Goal: Task Accomplishment & Management: Use online tool/utility

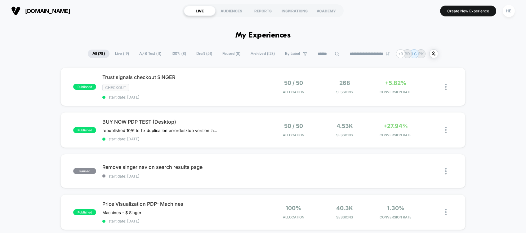
click at [123, 56] on span "Live ( 19 )" at bounding box center [121, 54] width 23 height 8
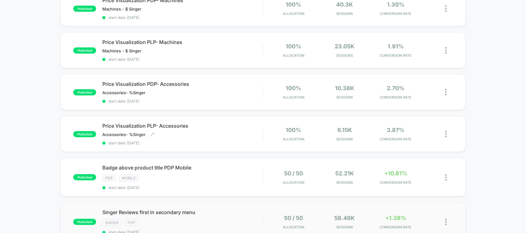
scroll to position [164, 0]
click at [216, 209] on span "Singer Reviews first in secondary menu Click to edit experience details" at bounding box center [182, 212] width 160 height 6
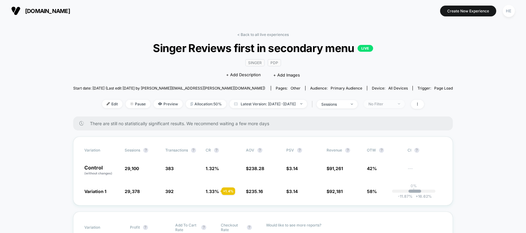
click at [393, 102] on div "No Filter" at bounding box center [380, 104] width 25 height 5
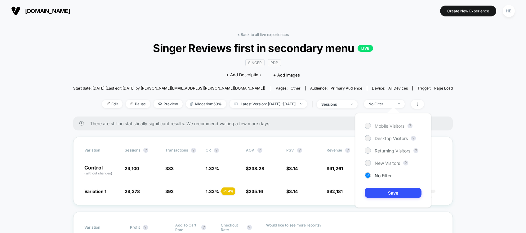
click at [394, 124] on span "Mobile Visitors" at bounding box center [389, 125] width 30 height 5
click at [388, 195] on button "Save" at bounding box center [393, 193] width 57 height 10
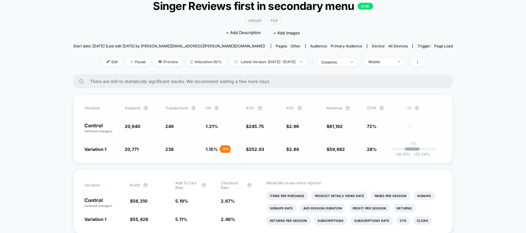
scroll to position [37, 0]
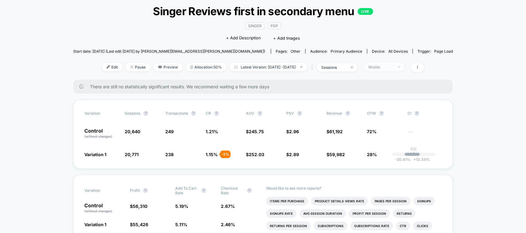
click at [393, 68] on div "Mobile" at bounding box center [380, 67] width 25 height 5
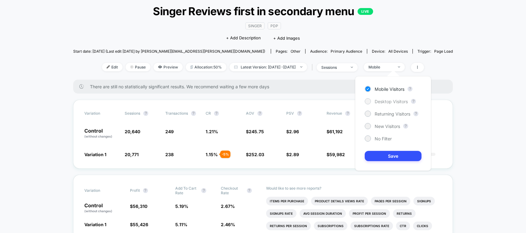
click at [385, 99] on span "Desktop Visitors" at bounding box center [390, 101] width 33 height 5
click at [383, 154] on button "Save" at bounding box center [393, 156] width 57 height 10
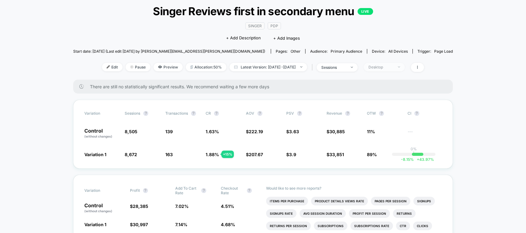
click at [384, 63] on span "Desktop" at bounding box center [384, 67] width 41 height 8
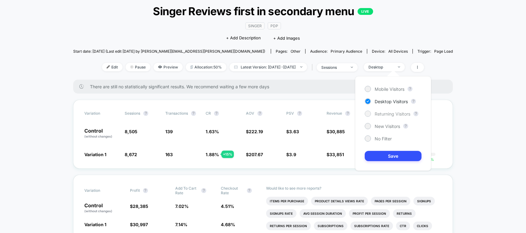
click at [381, 115] on span "Returning Visitors" at bounding box center [392, 113] width 36 height 5
click at [387, 159] on button "Save" at bounding box center [393, 156] width 57 height 10
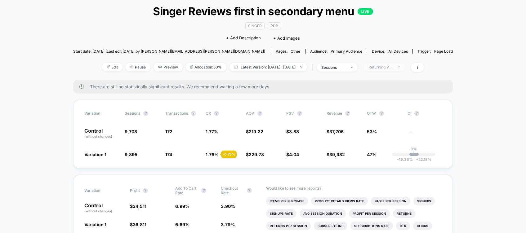
click at [390, 65] on div "Returning Visitors" at bounding box center [380, 67] width 25 height 5
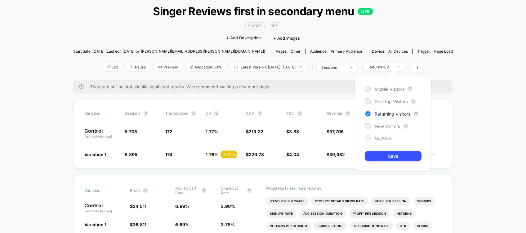
click at [387, 138] on span "No Filter" at bounding box center [382, 138] width 17 height 5
click at [382, 157] on button "Save" at bounding box center [393, 156] width 57 height 10
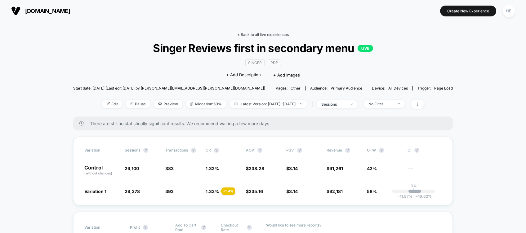
click at [251, 34] on link "< Back to all live experiences" at bounding box center [262, 34] width 51 height 5
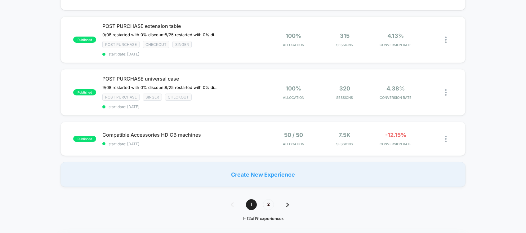
scroll to position [435, 0]
click at [270, 199] on span "2" at bounding box center [268, 204] width 11 height 11
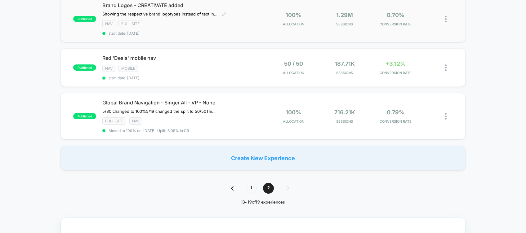
scroll to position [233, 0]
click at [249, 183] on span "1" at bounding box center [251, 188] width 11 height 11
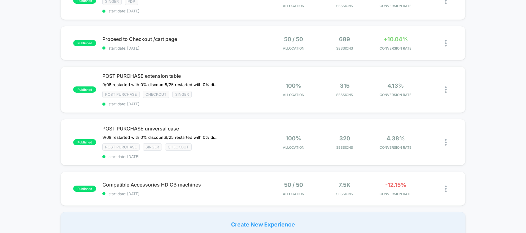
scroll to position [384, 0]
click at [249, 126] on span "POST PURCHASE universal case" at bounding box center [182, 129] width 160 height 6
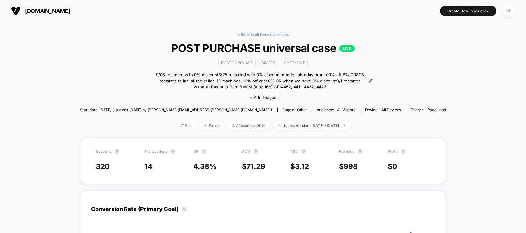
click at [176, 126] on span "Edit" at bounding box center [186, 126] width 20 height 8
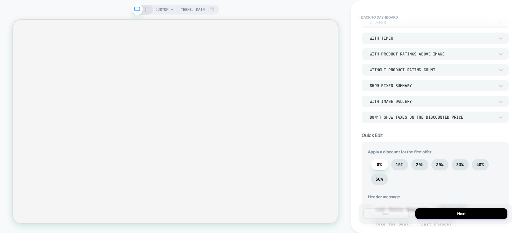
scroll to position [87, 0]
click at [399, 163] on span "10%" at bounding box center [399, 164] width 8 height 5
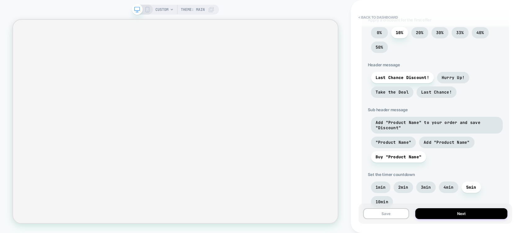
scroll to position [219, 0]
click at [409, 123] on span "Add "Product Name" to your order and save "Discount"" at bounding box center [436, 124] width 122 height 11
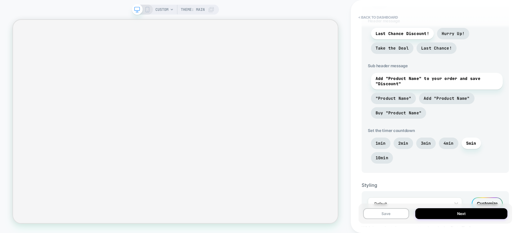
scroll to position [263, 0]
click at [395, 208] on div "Save Next" at bounding box center [434, 214] width 153 height 20
click at [389, 213] on button "Save" at bounding box center [386, 213] width 46 height 11
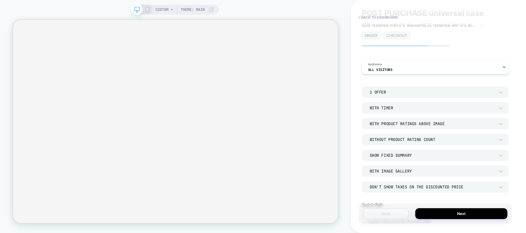
scroll to position [0, 0]
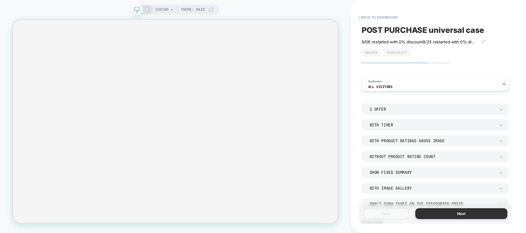
click at [447, 213] on button "Next" at bounding box center [461, 213] width 92 height 11
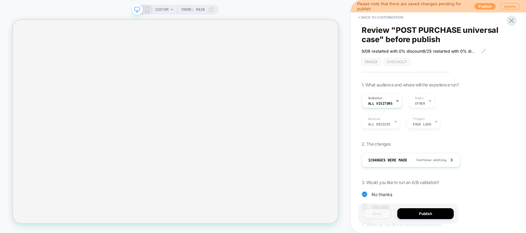
click at [479, 6] on button "Publish" at bounding box center [484, 6] width 21 height 7
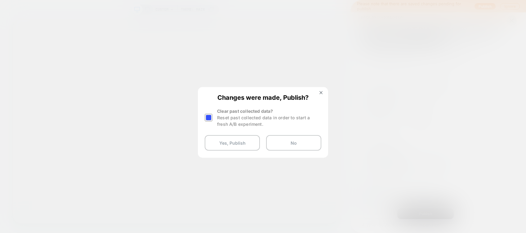
click at [209, 117] on div at bounding box center [209, 118] width 8 height 8
click at [223, 146] on button "Yes, Publish" at bounding box center [232, 142] width 55 height 15
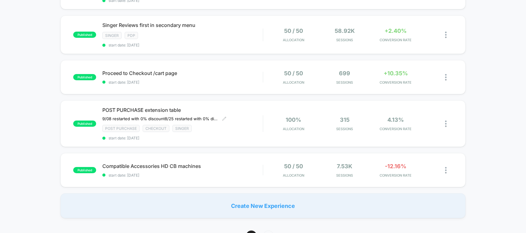
scroll to position [404, 0]
click at [240, 114] on div "POST PURCHASE extension table 9/08 restarted with 0% discount ﻿8/25 restarted w…" at bounding box center [182, 122] width 160 height 33
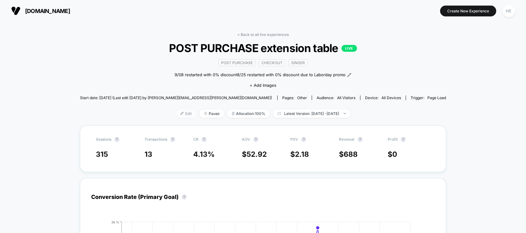
click at [176, 112] on span "Edit" at bounding box center [186, 113] width 20 height 8
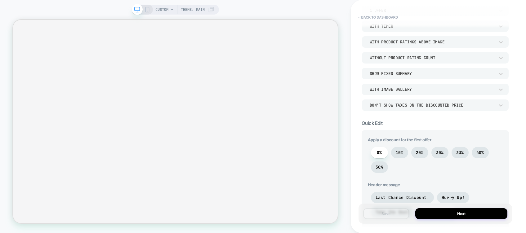
scroll to position [99, 0]
click at [400, 157] on span "10%" at bounding box center [399, 152] width 17 height 11
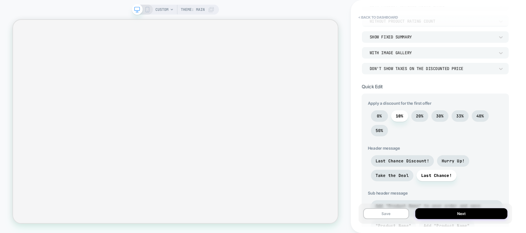
scroll to position [209, 0]
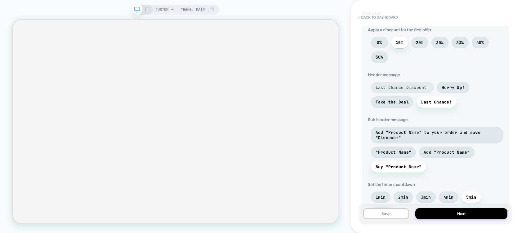
click at [404, 82] on span "Last Chance Discount!" at bounding box center [402, 87] width 63 height 11
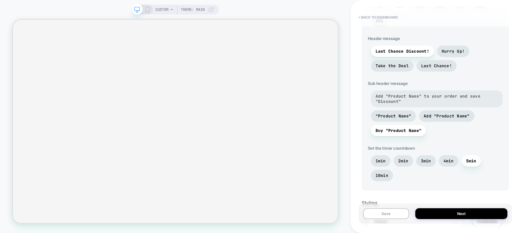
scroll to position [246, 0]
click at [416, 99] on span "Add "Product Name" to your order and save "Discount"" at bounding box center [436, 98] width 122 height 11
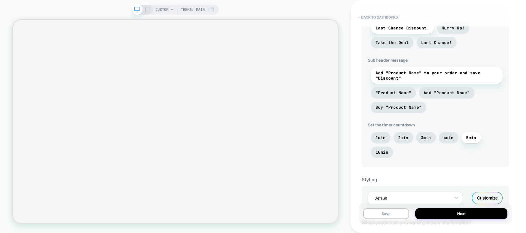
scroll to position [288, 0]
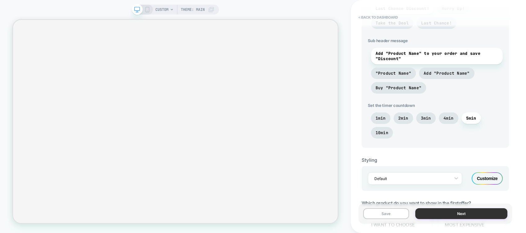
click at [450, 218] on button "Next" at bounding box center [461, 213] width 92 height 11
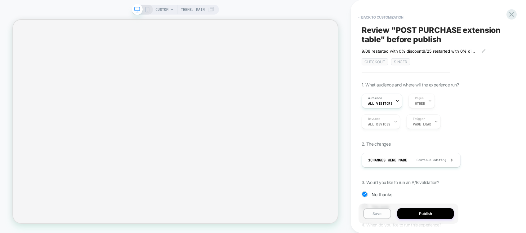
click at [379, 215] on button "Save" at bounding box center [377, 213] width 28 height 11
click at [417, 214] on button "Publish" at bounding box center [425, 213] width 56 height 11
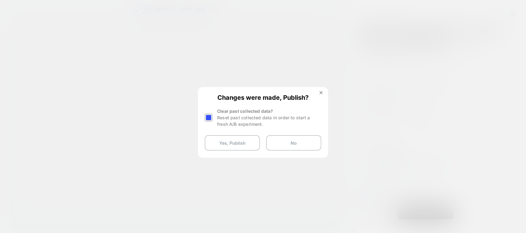
click at [210, 117] on div at bounding box center [209, 118] width 8 height 8
click at [228, 145] on button "Yes, Publish" at bounding box center [232, 142] width 55 height 15
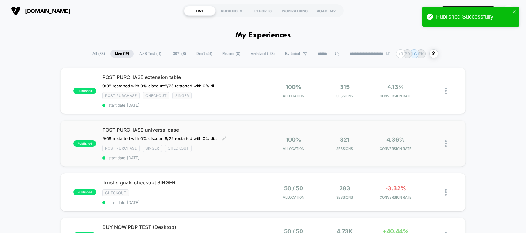
click at [241, 129] on span "POST PURCHASE universal case" at bounding box center [182, 130] width 160 height 6
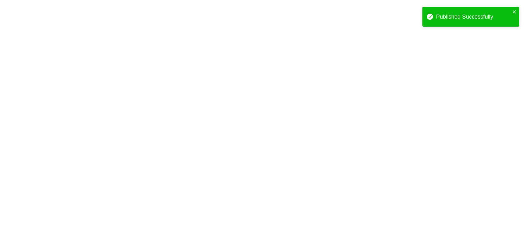
click at [241, 2] on html "Published Successfully Navigated to Visually.io | No-code CRO for Shopify $20" at bounding box center [263, 1] width 526 height 2
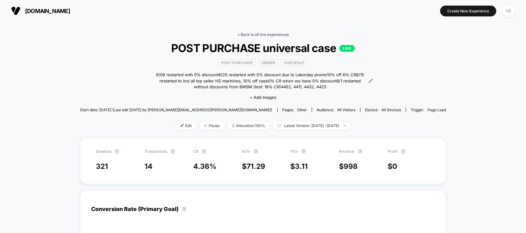
click at [244, 33] on link "< Back to all live experiences" at bounding box center [262, 34] width 51 height 5
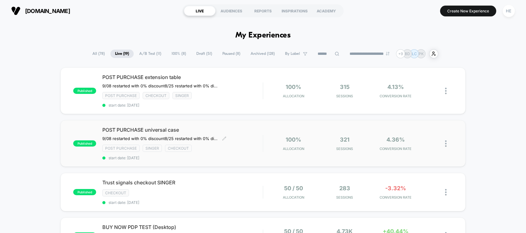
click at [251, 148] on div "Post Purchase Singer checkout" at bounding box center [182, 148] width 160 height 7
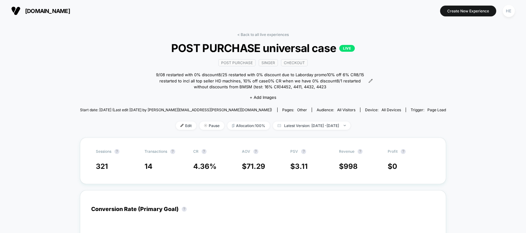
click at [261, 36] on link "< Back to all live experiences" at bounding box center [262, 34] width 51 height 5
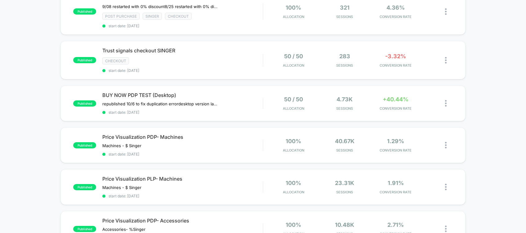
scroll to position [132, 0]
click at [237, 95] on div "BUY NOW PDP TEST (Desktop) republished 10/6 to fix duplication error desktop ve…" at bounding box center [182, 103] width 160 height 23
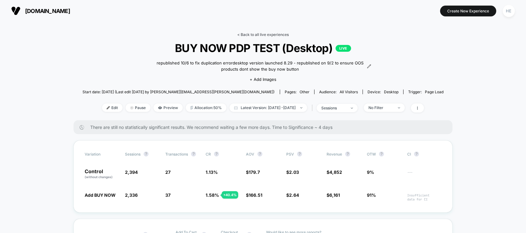
click at [247, 36] on link "< Back to all live experiences" at bounding box center [262, 34] width 51 height 5
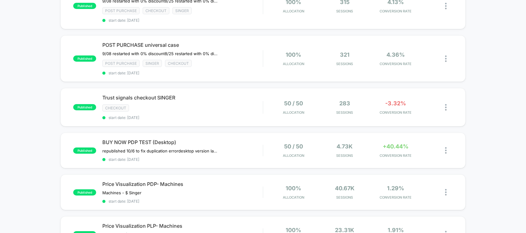
scroll to position [82, 0]
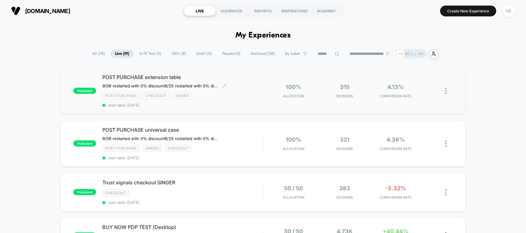
click at [245, 96] on div "Post Purchase checkout Singer" at bounding box center [182, 95] width 160 height 7
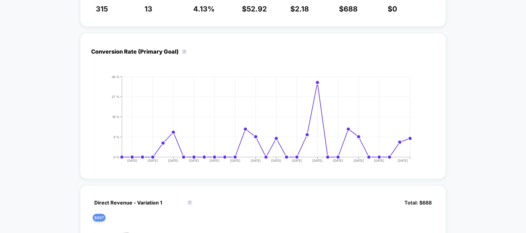
scroll to position [146, 0]
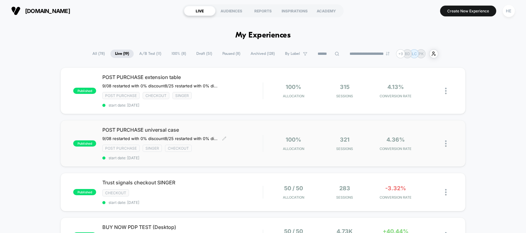
click at [241, 130] on span "POST PURCHASE universal case" at bounding box center [182, 130] width 160 height 6
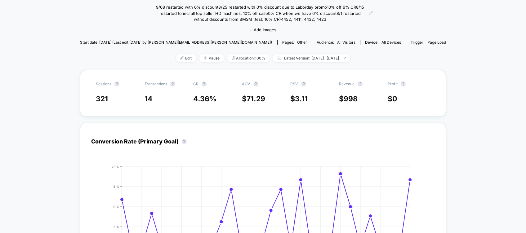
scroll to position [117, 0]
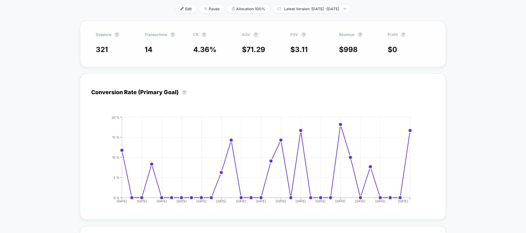
drag, startPoint x: 411, startPoint y: 131, endPoint x: 131, endPoint y: 20, distance: 300.6
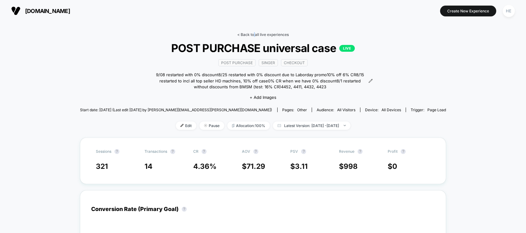
drag, startPoint x: 255, startPoint y: 30, endPoint x: 253, endPoint y: 35, distance: 4.7
click at [253, 35] on link "< Back to all live experiences" at bounding box center [262, 34] width 51 height 5
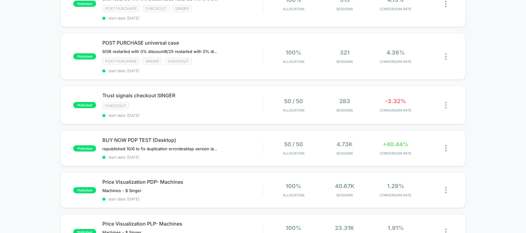
scroll to position [87, 0]
click at [233, 115] on div "published Trust signals checkout SINGER checkout start date: [DATE] 50 / 50 All…" at bounding box center [262, 105] width 405 height 38
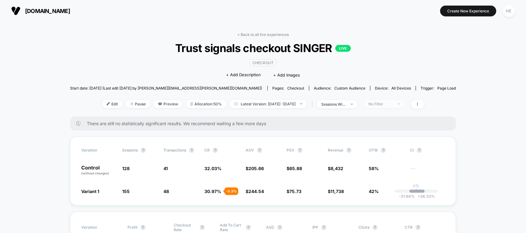
click at [393, 100] on span "No Filter" at bounding box center [384, 104] width 41 height 8
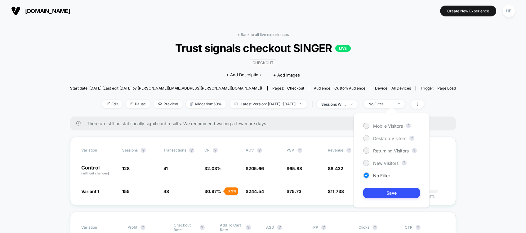
click at [393, 136] on span "Desktop Visitors" at bounding box center [389, 138] width 33 height 5
click at [391, 193] on button "Save" at bounding box center [391, 193] width 57 height 10
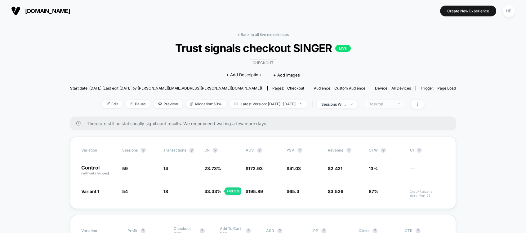
click at [389, 105] on span "Desktop" at bounding box center [384, 104] width 41 height 8
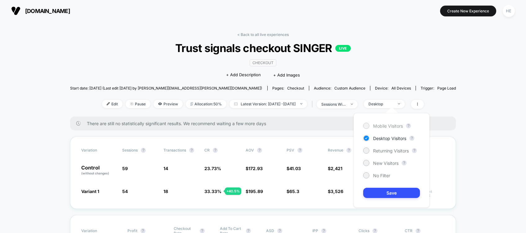
click at [393, 124] on span "Mobile Visitors" at bounding box center [388, 125] width 30 height 5
click at [386, 190] on button "Save" at bounding box center [391, 193] width 57 height 10
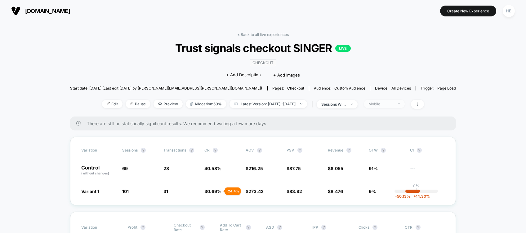
click at [387, 103] on div "Mobile" at bounding box center [380, 104] width 25 height 5
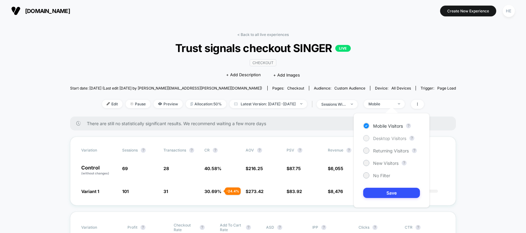
click at [382, 137] on span "Desktop Visitors" at bounding box center [389, 138] width 33 height 5
click at [379, 164] on span "New Visitors" at bounding box center [385, 163] width 25 height 5
click at [381, 192] on button "Save" at bounding box center [391, 193] width 57 height 10
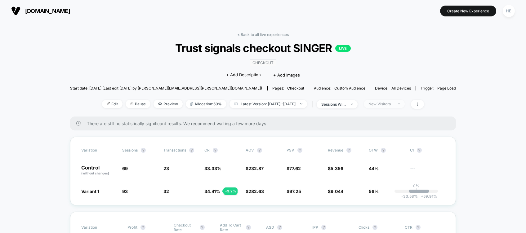
click at [383, 104] on div "New Visitors" at bounding box center [380, 104] width 25 height 5
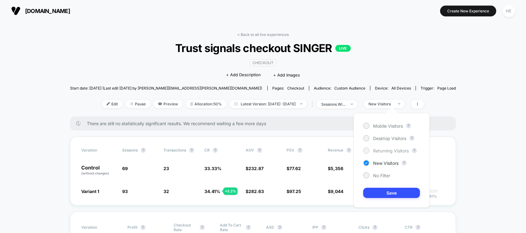
click at [386, 150] on span "Returning Visitors" at bounding box center [391, 150] width 36 height 5
click at [385, 191] on button "Save" at bounding box center [391, 193] width 57 height 10
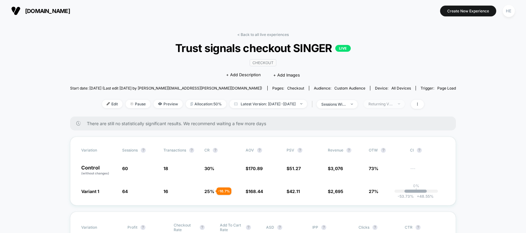
click at [384, 102] on div "Returning Visitors" at bounding box center [380, 104] width 25 height 5
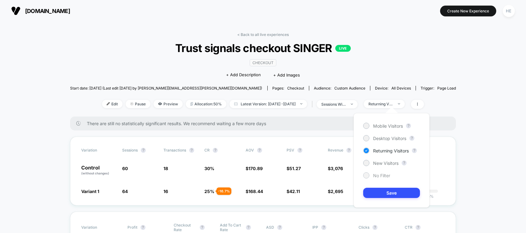
click at [373, 178] on span "No Filter" at bounding box center [381, 175] width 17 height 5
click at [377, 196] on button "Save" at bounding box center [391, 193] width 57 height 10
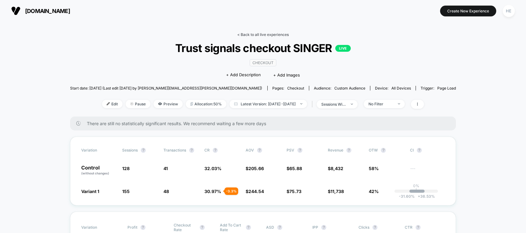
click at [263, 35] on link "< Back to all live experiences" at bounding box center [262, 34] width 51 height 5
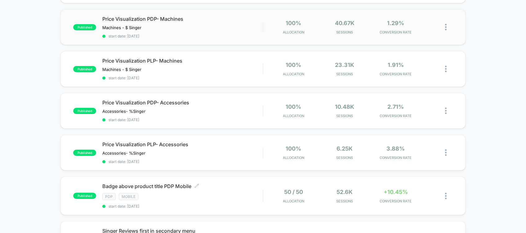
scroll to position [308, 0]
